Goal: Find specific page/section: Find specific page/section

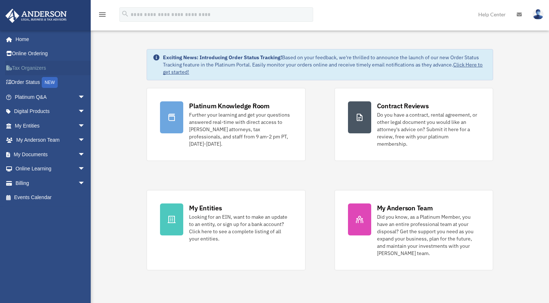
click at [24, 64] on link "Tax Organizers" at bounding box center [50, 68] width 91 height 15
click at [33, 108] on link "Digital Products arrow_drop_down" at bounding box center [50, 111] width 91 height 15
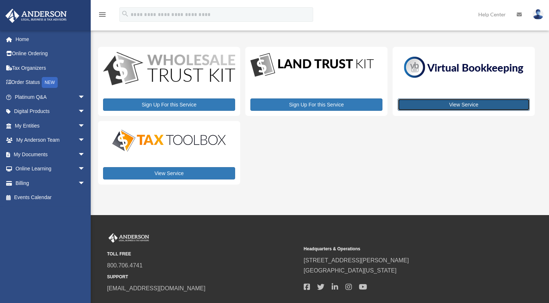
click at [445, 103] on link "View Service" at bounding box center [464, 104] width 132 height 12
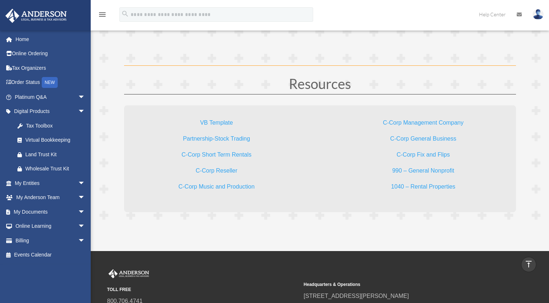
scroll to position [2133, 0]
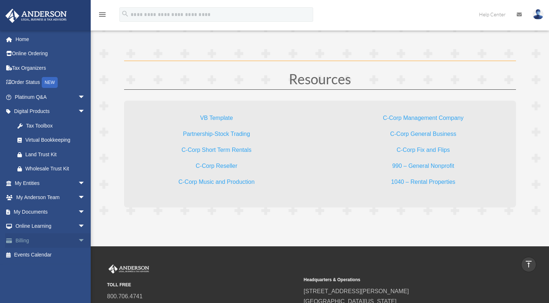
click at [26, 237] on link "Billing arrow_drop_down" at bounding box center [50, 240] width 91 height 15
click at [78, 238] on span "arrow_drop_down" at bounding box center [85, 240] width 15 height 15
